Goal: Transaction & Acquisition: Purchase product/service

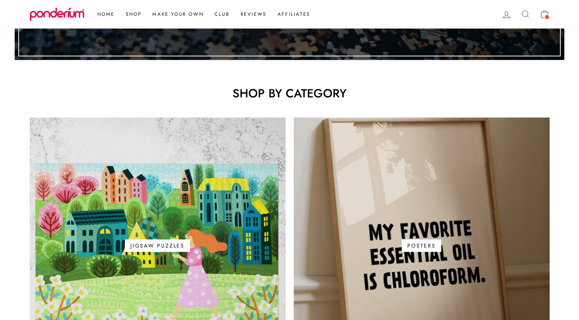
scroll to position [330, 0]
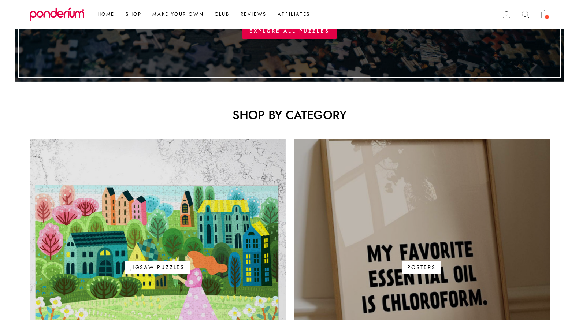
click at [348, 191] on link "Posters" at bounding box center [422, 267] width 256 height 256
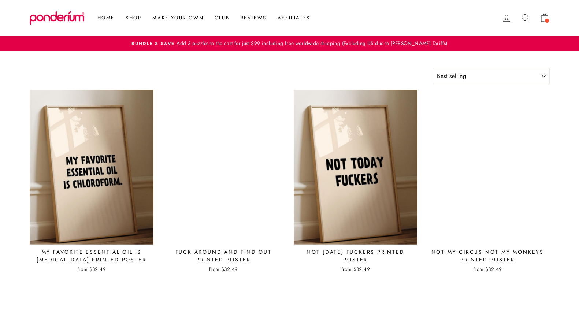
select select "best-selling"
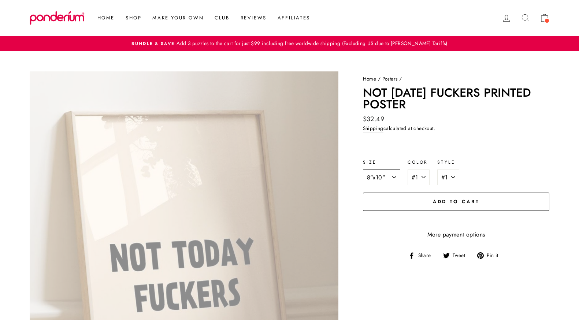
click at [389, 176] on select "8"x10" 12"x18" 18"x24" 20"x30"" at bounding box center [381, 178] width 37 height 16
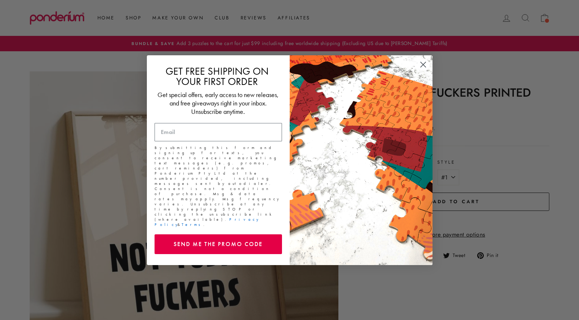
click at [422, 70] on circle "Close dialog" at bounding box center [423, 64] width 12 height 12
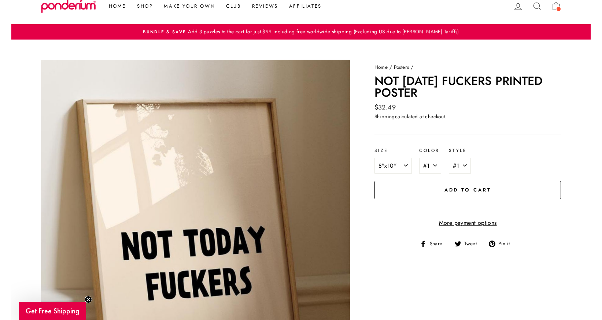
scroll to position [12, 0]
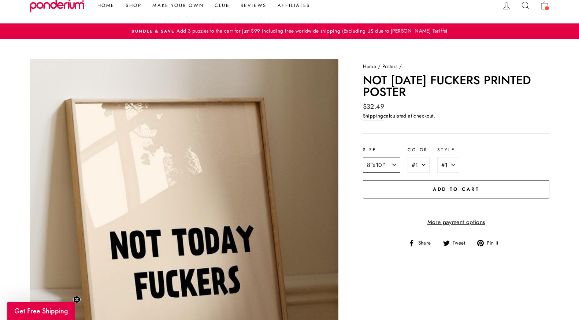
click at [381, 162] on select "8"x10" 12"x18" 18"x24" 20"x30"" at bounding box center [381, 165] width 37 height 16
click at [378, 167] on select "8"x10" 12"x18" 18"x24" 20"x30"" at bounding box center [381, 165] width 37 height 16
